Goal: Find specific page/section: Find specific page/section

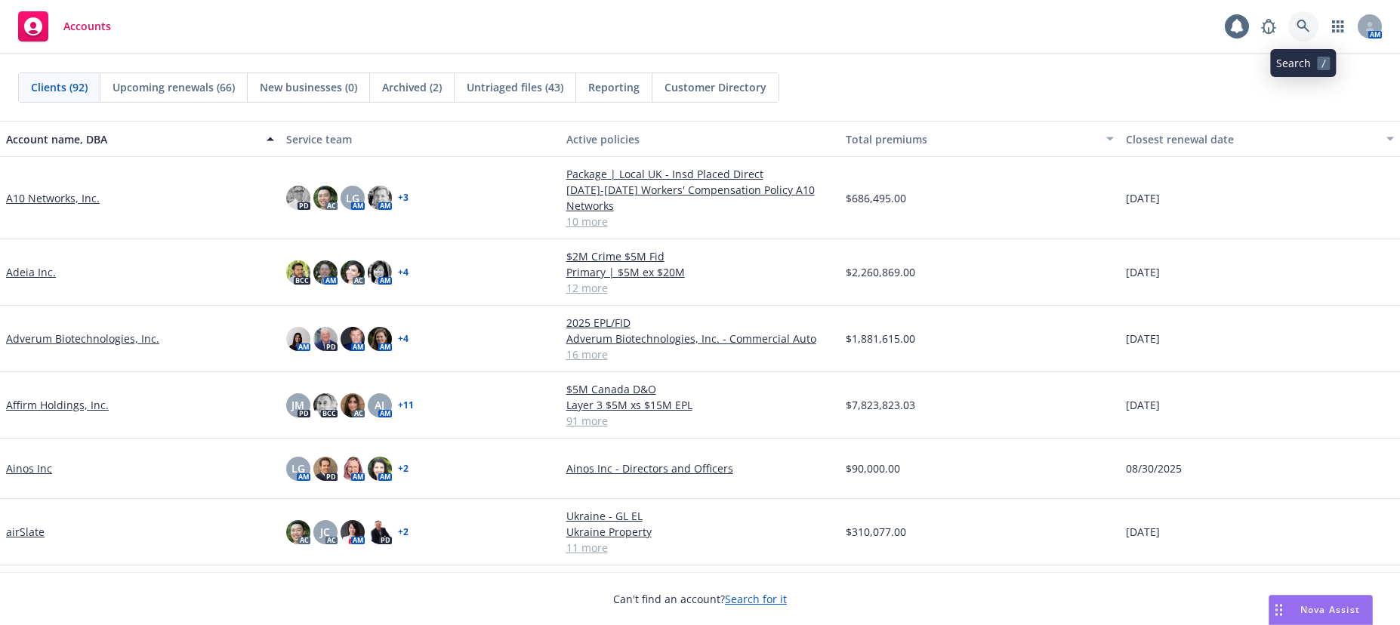
click at [1305, 25] on icon at bounding box center [1302, 26] width 13 height 13
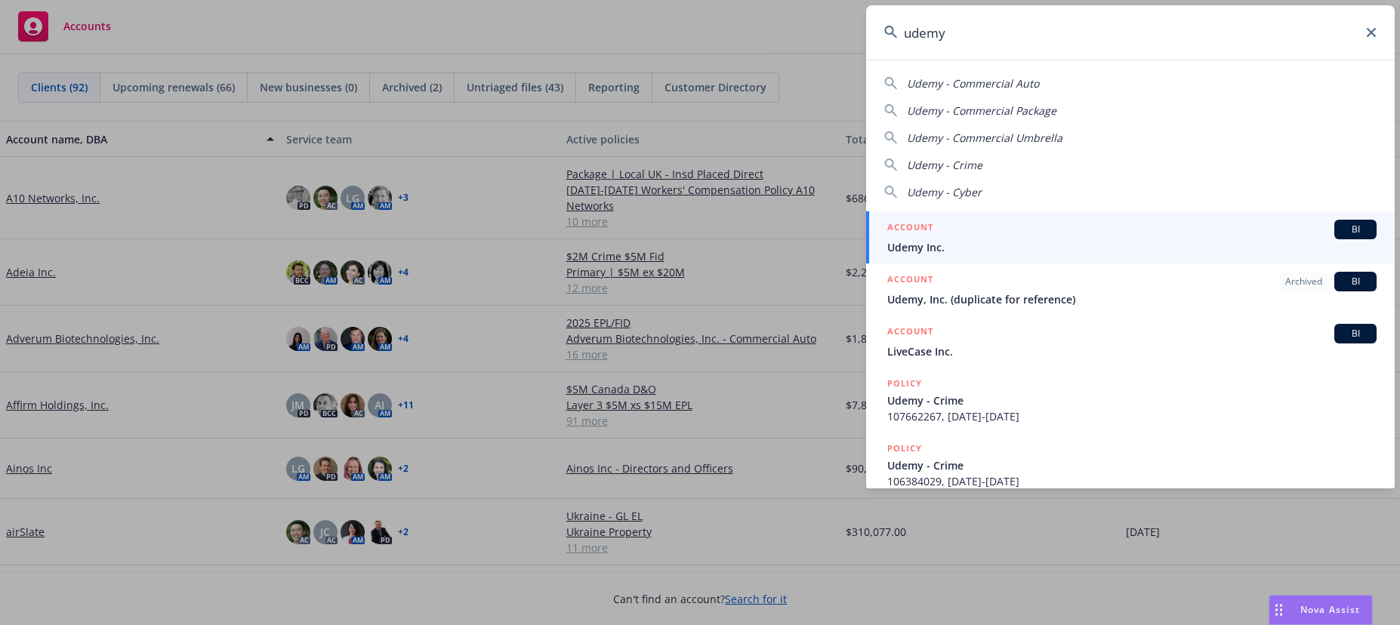
type input "udemy"
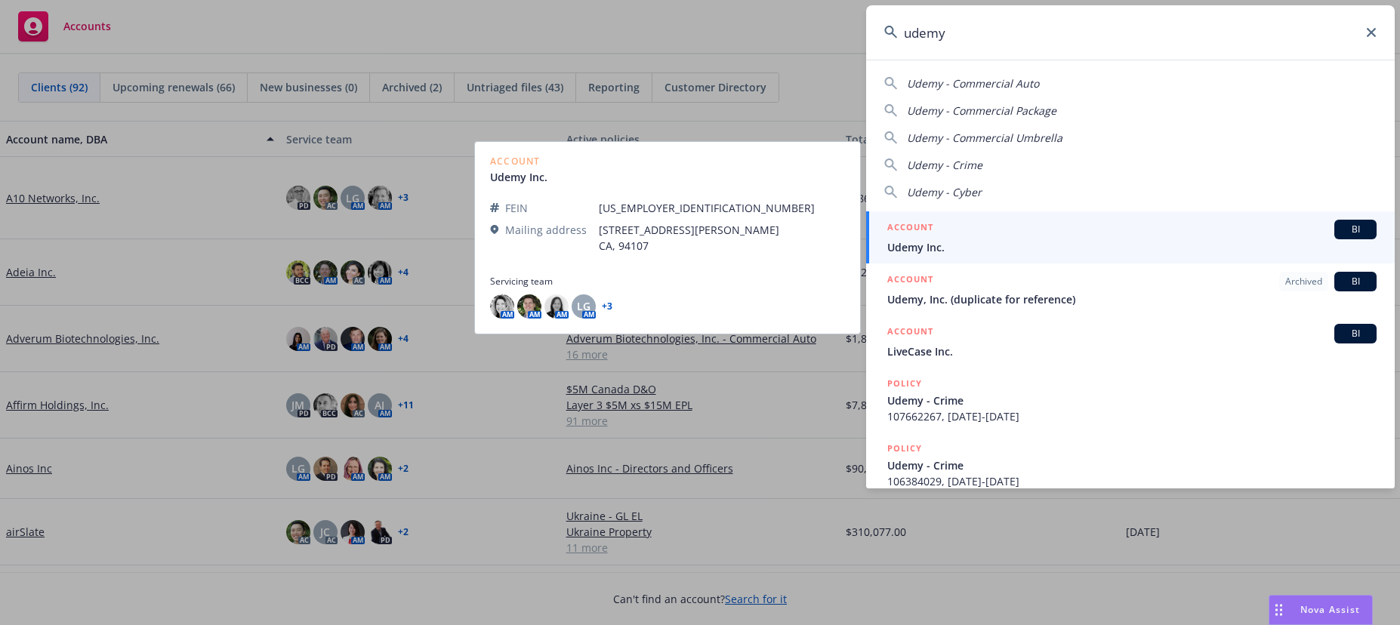
click at [932, 244] on span "Udemy Inc." at bounding box center [1131, 247] width 489 height 16
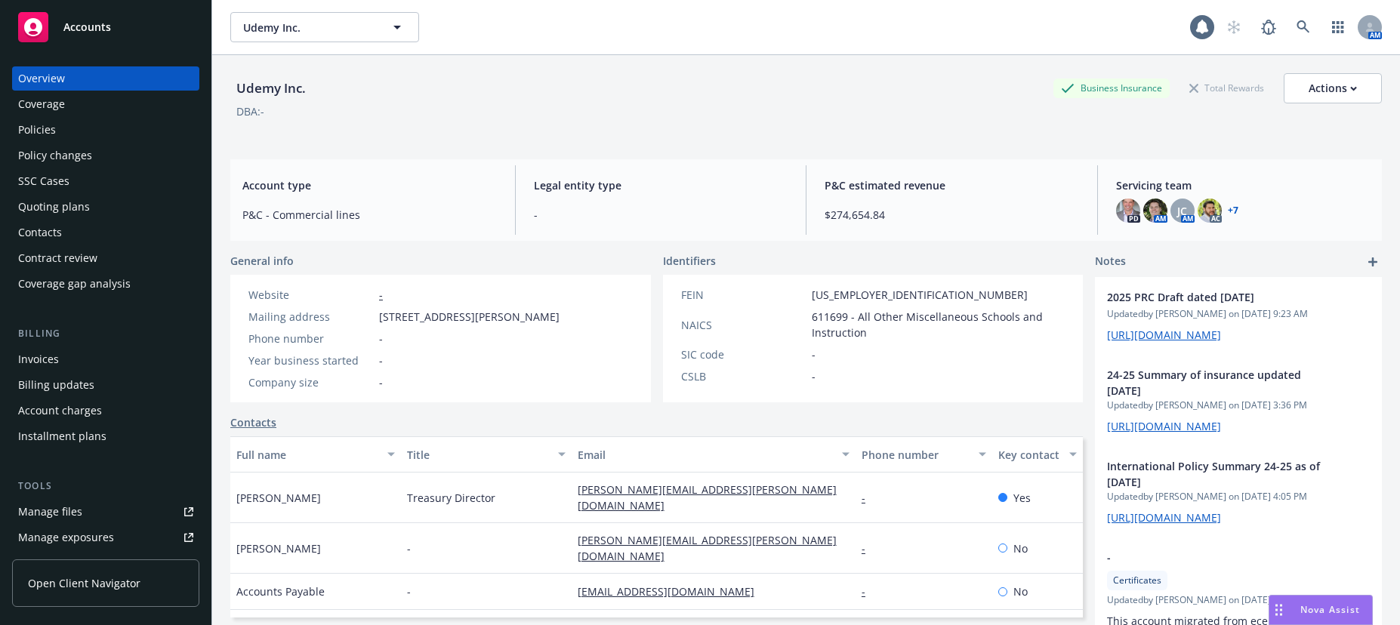
click at [43, 358] on div "Invoices" at bounding box center [38, 359] width 41 height 24
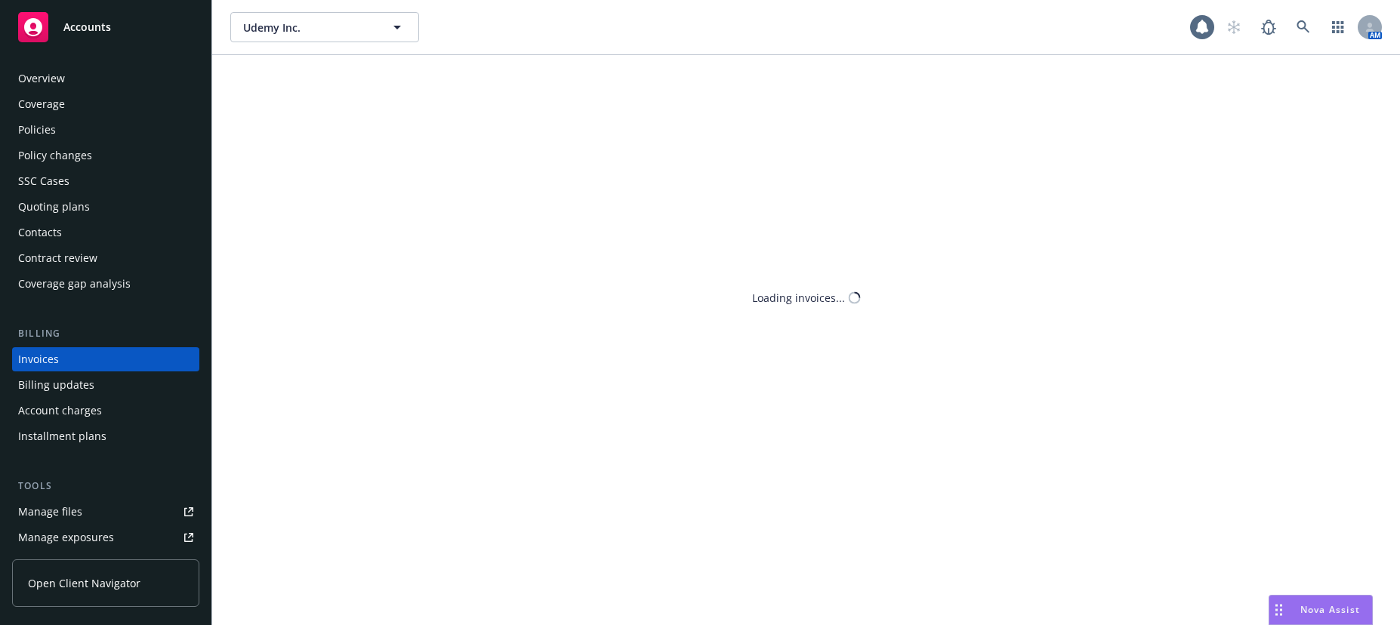
scroll to position [23, 0]
